Goal: Obtain resource: Obtain resource

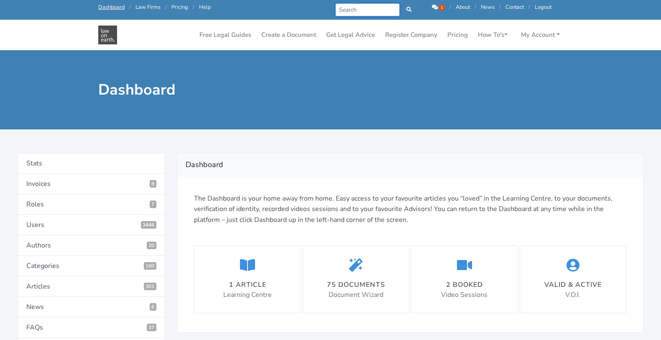
click at [371, 9] on input "Search" at bounding box center [367, 9] width 65 height 13
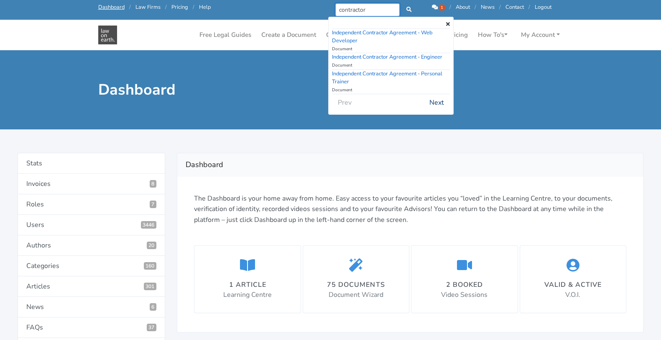
type input "contractor"
click at [439, 99] on button "Next" at bounding box center [437, 103] width 26 height 16
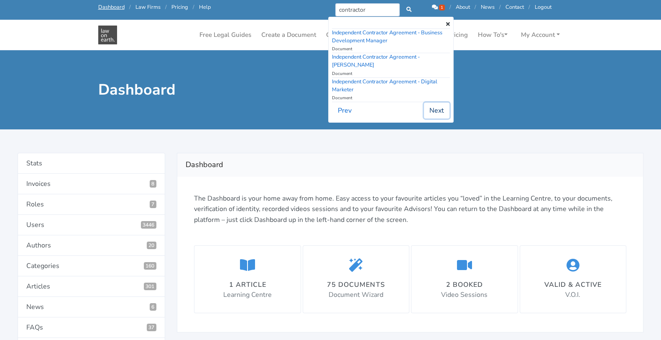
click at [439, 102] on button "Next" at bounding box center [437, 110] width 26 height 16
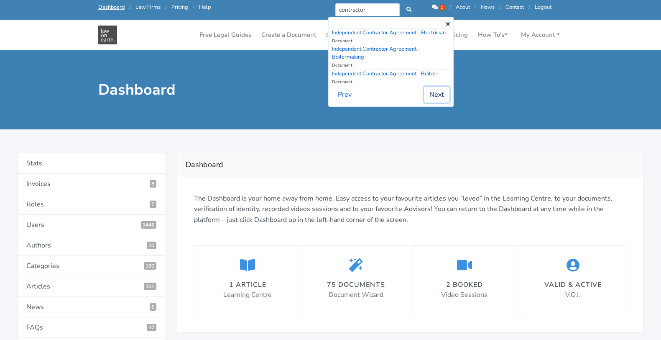
click at [439, 99] on button "Next" at bounding box center [437, 95] width 26 height 16
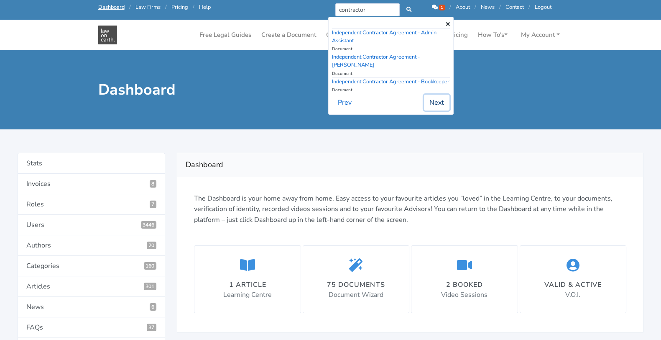
click at [439, 99] on button "Next" at bounding box center [437, 103] width 26 height 16
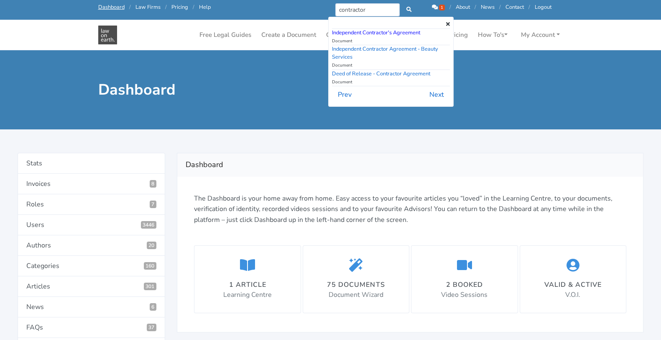
click at [408, 32] on link "Independent Contractor's Agreement" at bounding box center [376, 33] width 88 height 8
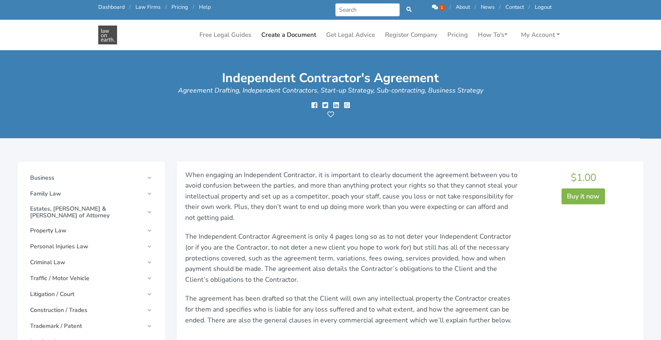
click at [98, 10] on link "Dashboard" at bounding box center [111, 7] width 26 height 8
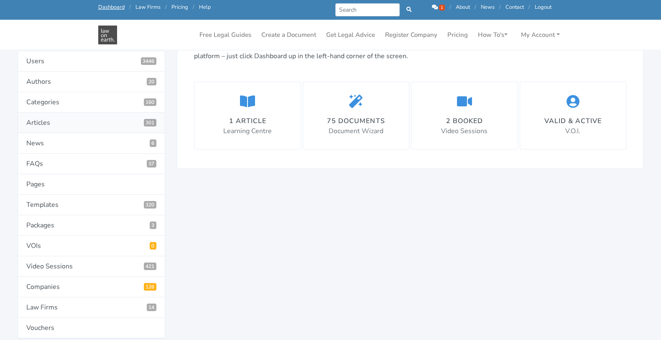
scroll to position [143, 0]
click at [59, 201] on link "Templates 320" at bounding box center [92, 204] width 148 height 20
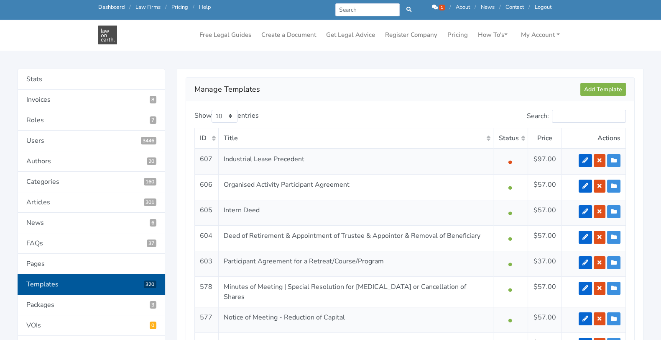
scroll to position [82, 0]
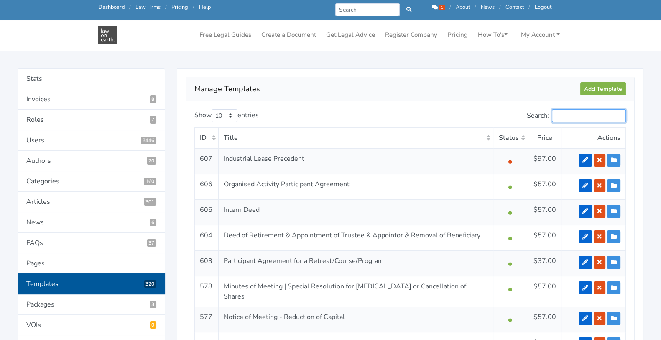
click at [578, 117] on input "Search:" at bounding box center [589, 115] width 74 height 13
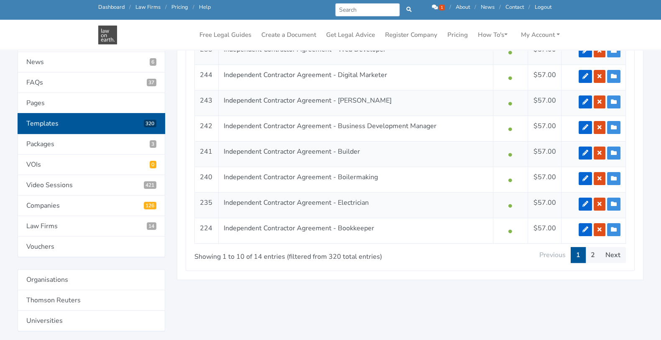
scroll to position [246, 0]
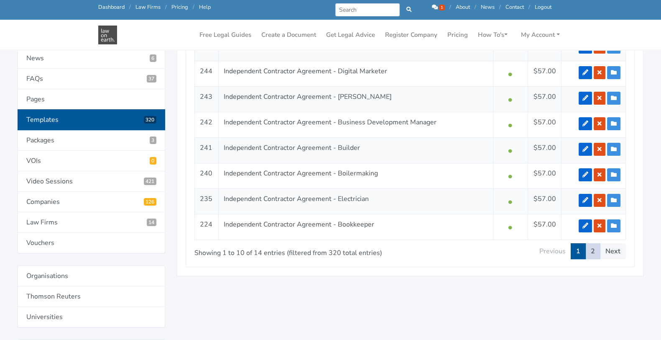
type input "independent contractor"
click at [592, 250] on link "2" at bounding box center [592, 251] width 15 height 16
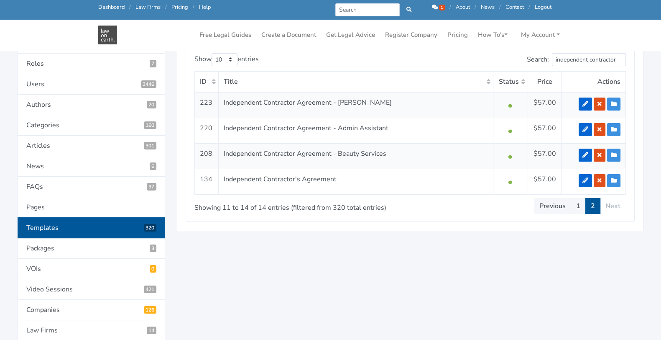
scroll to position [135, 0]
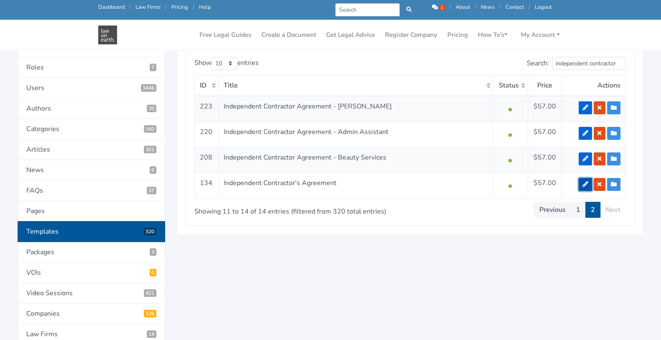
click at [583, 183] on icon at bounding box center [586, 184] width 6 height 6
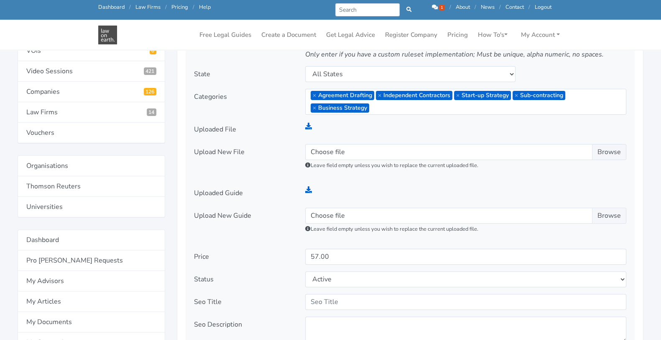
scroll to position [336, 0]
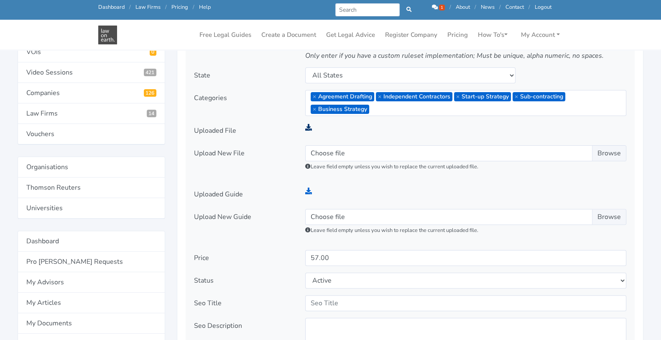
click at [309, 126] on icon at bounding box center [308, 127] width 7 height 7
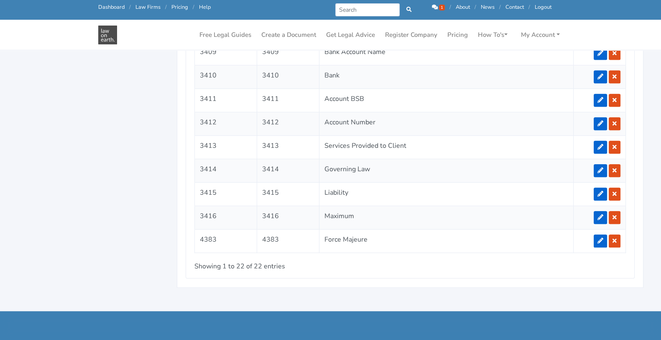
scroll to position [1060, 0]
